Goal: Book appointment/travel/reservation

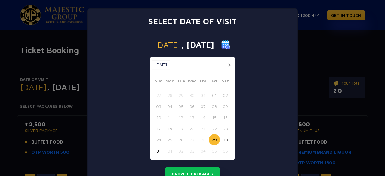
click at [227, 64] on button "button" at bounding box center [229, 65] width 8 height 8
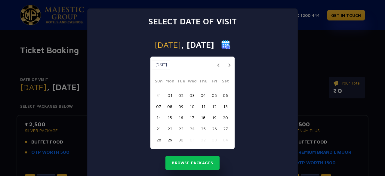
click at [227, 64] on button "button" at bounding box center [229, 65] width 8 height 8
click at [223, 94] on button "04" at bounding box center [225, 95] width 11 height 11
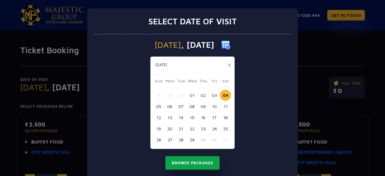
click at [196, 161] on button "Browse Packages" at bounding box center [192, 163] width 54 height 14
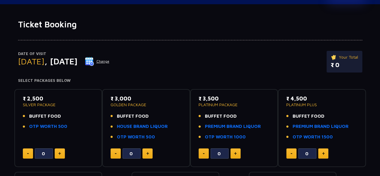
scroll to position [27, 0]
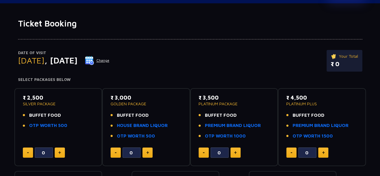
click at [59, 151] on img at bounding box center [59, 152] width 3 height 3
type input "4"
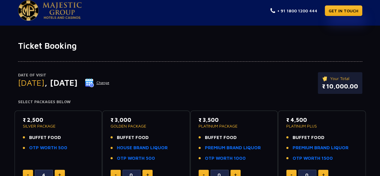
scroll to position [0, 0]
